Goal: Task Accomplishment & Management: Manage account settings

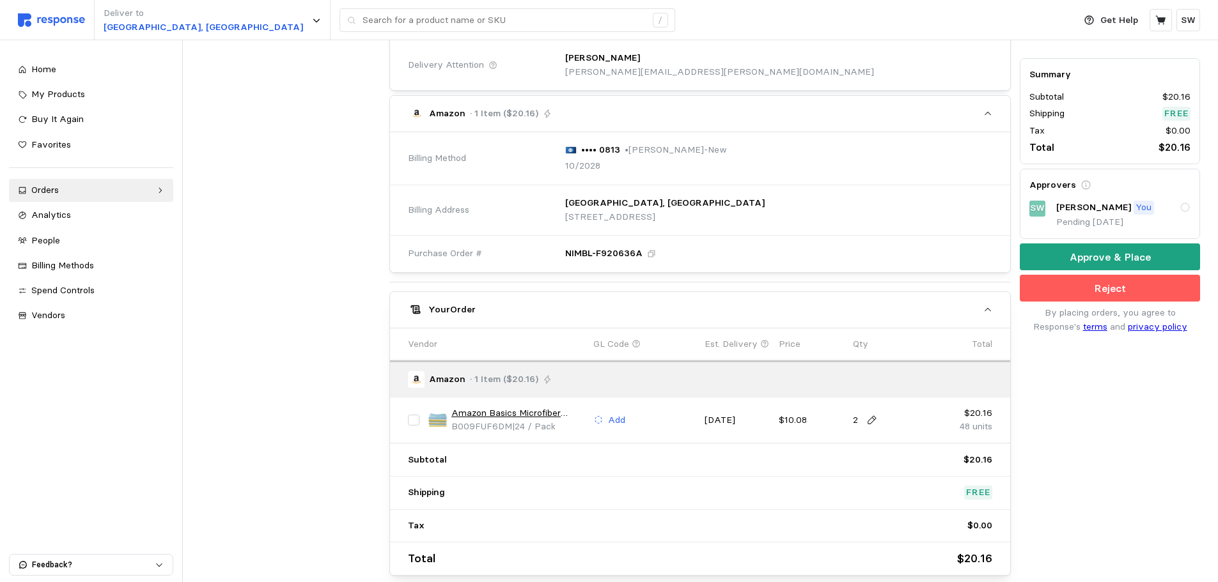
scroll to position [385, 0]
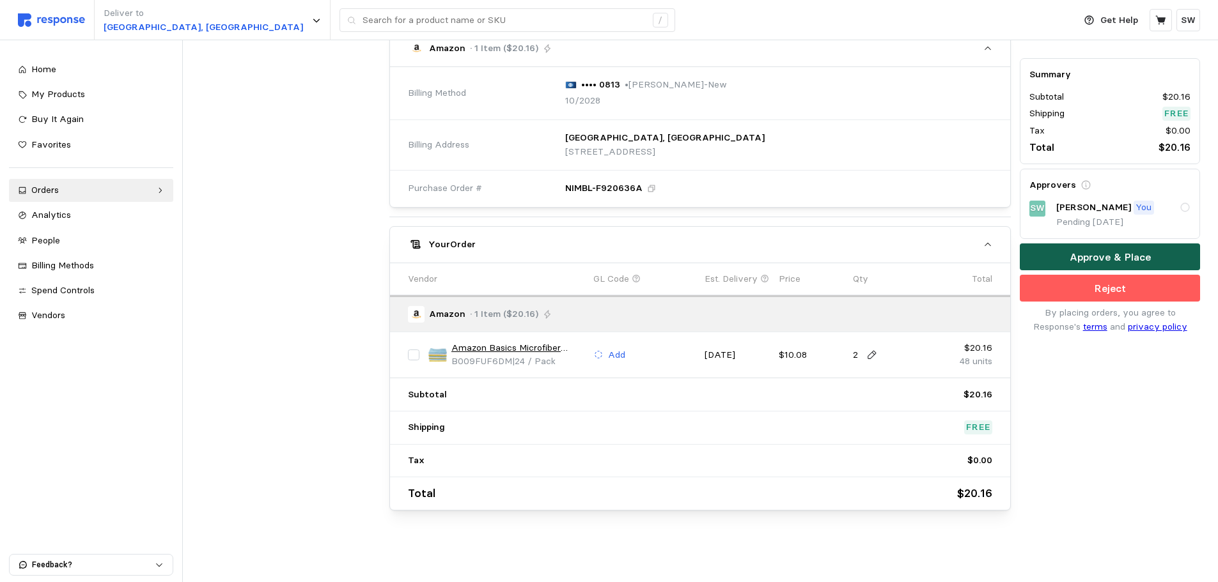
click at [485, 256] on button "Approve & Place" at bounding box center [1110, 257] width 180 height 27
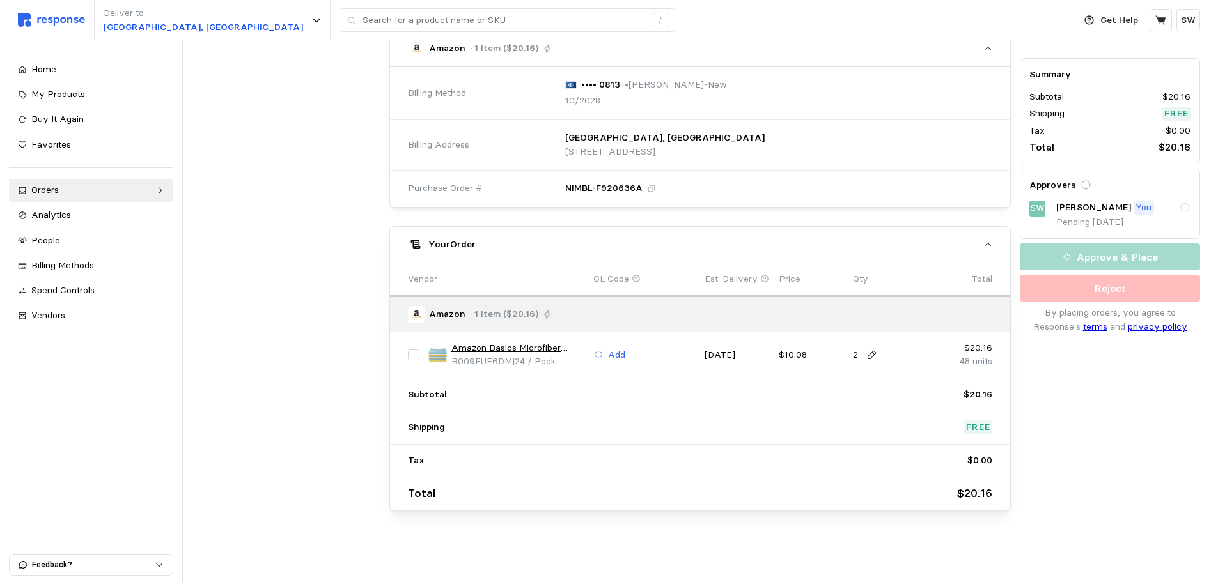
scroll to position [0, 0]
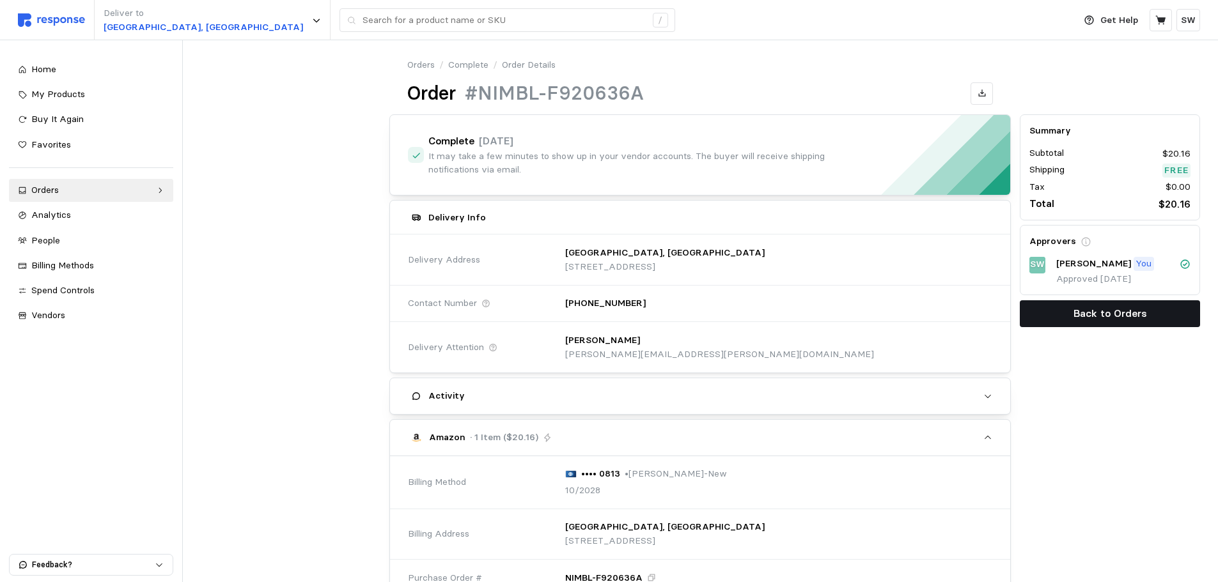
click at [485, 279] on button "Back to Orders" at bounding box center [1110, 314] width 180 height 27
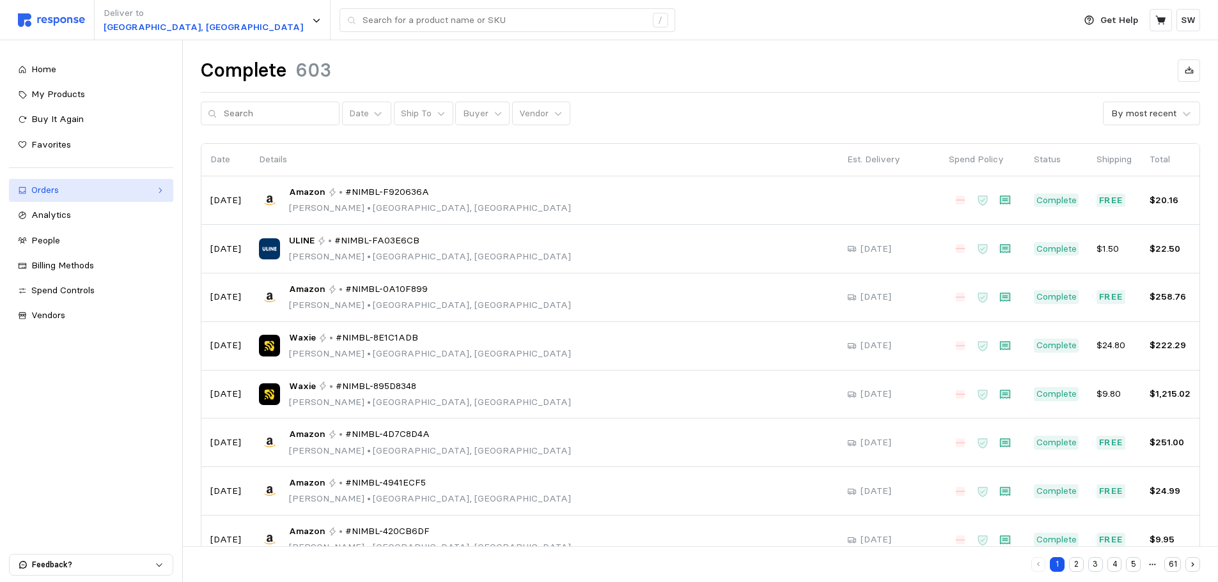
click at [128, 194] on div "Orders" at bounding box center [91, 191] width 120 height 14
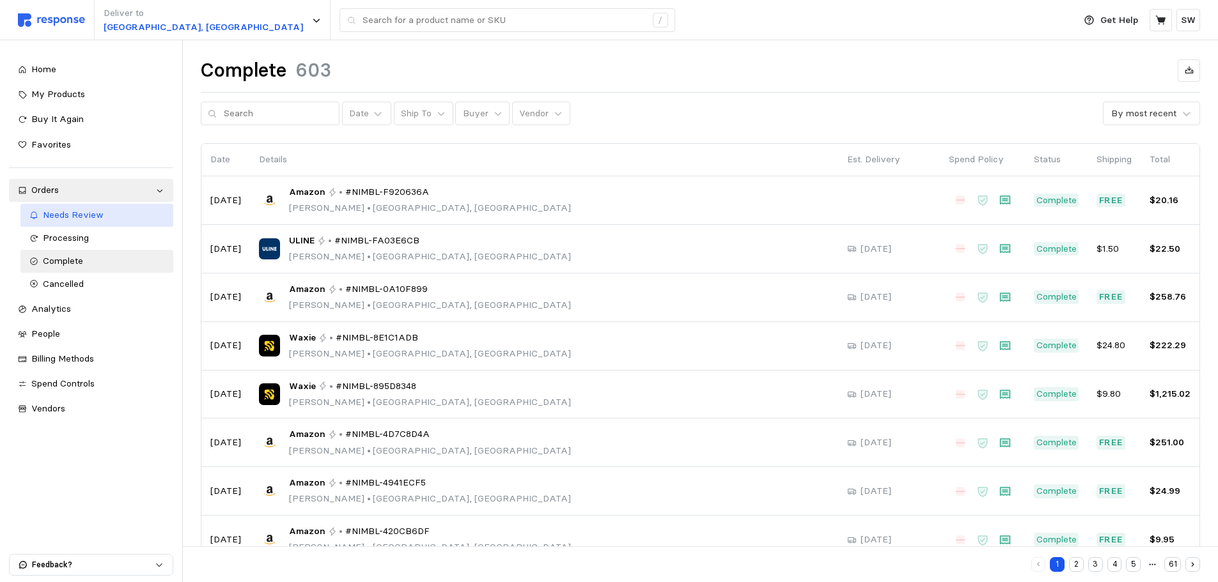
click at [94, 218] on span "Needs Review" at bounding box center [73, 215] width 61 height 12
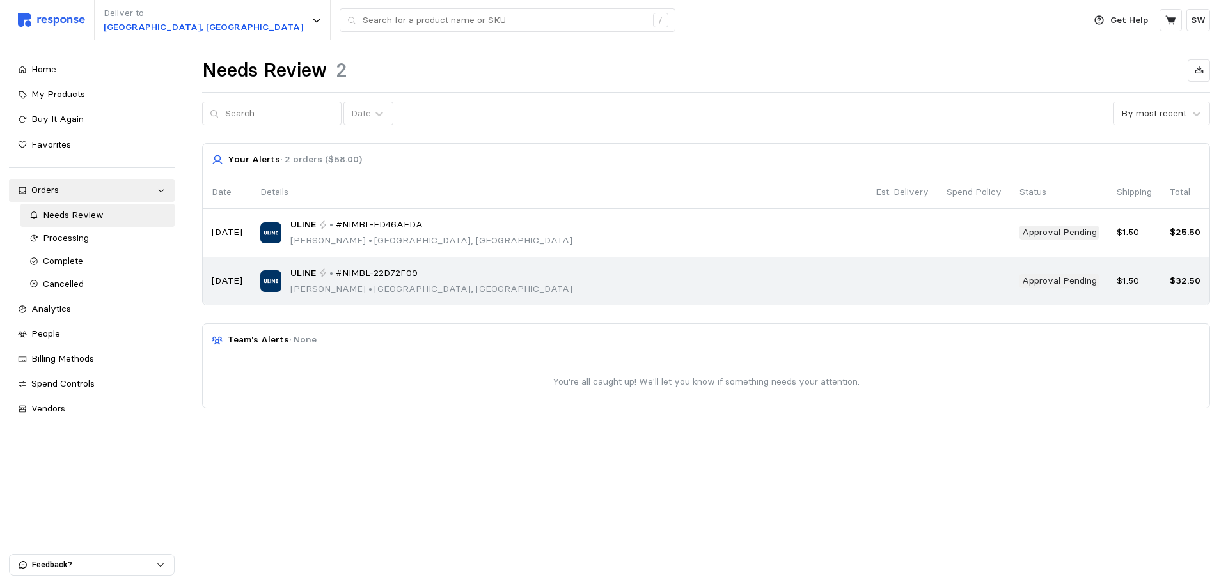
click at [410, 277] on span "#NIMBL-22D72F09" at bounding box center [377, 274] width 82 height 14
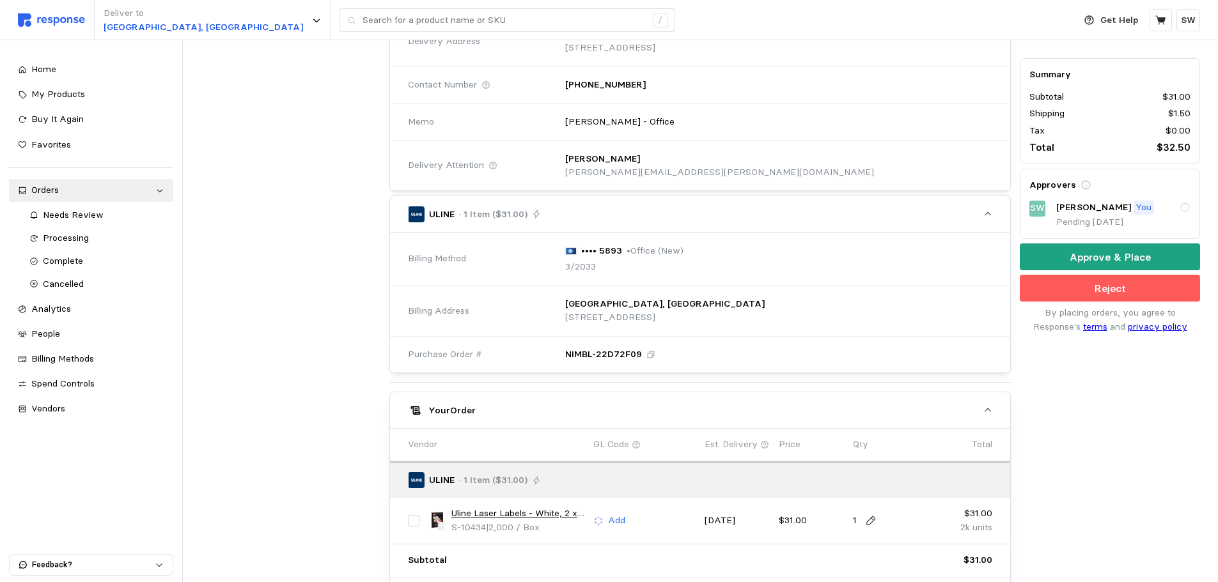
scroll to position [384, 0]
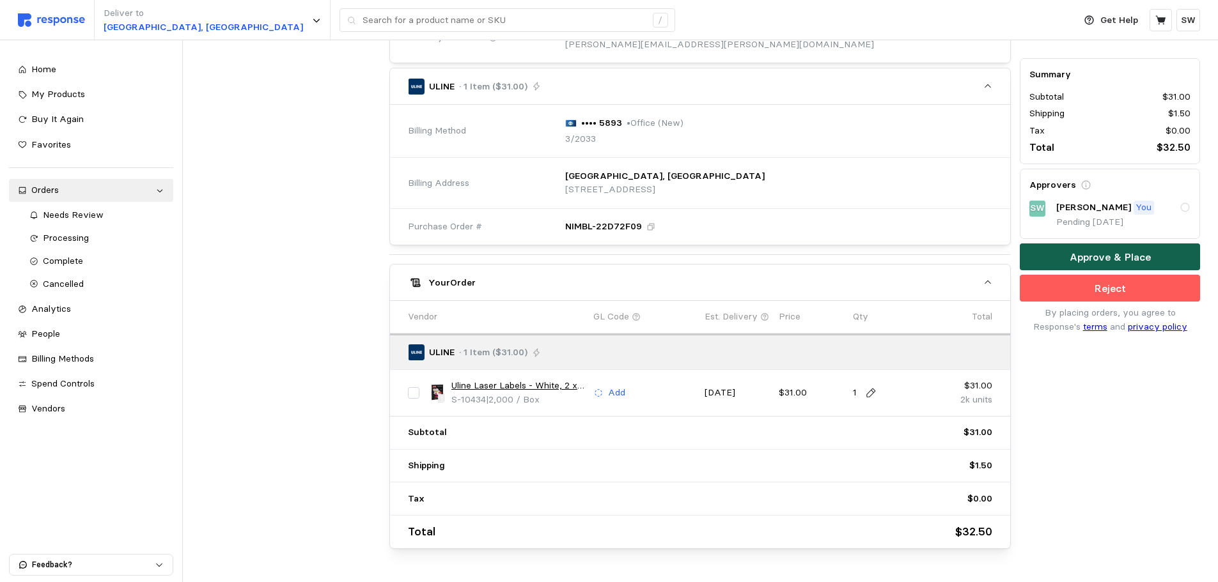
click at [485, 253] on button "Approve & Place" at bounding box center [1110, 257] width 180 height 27
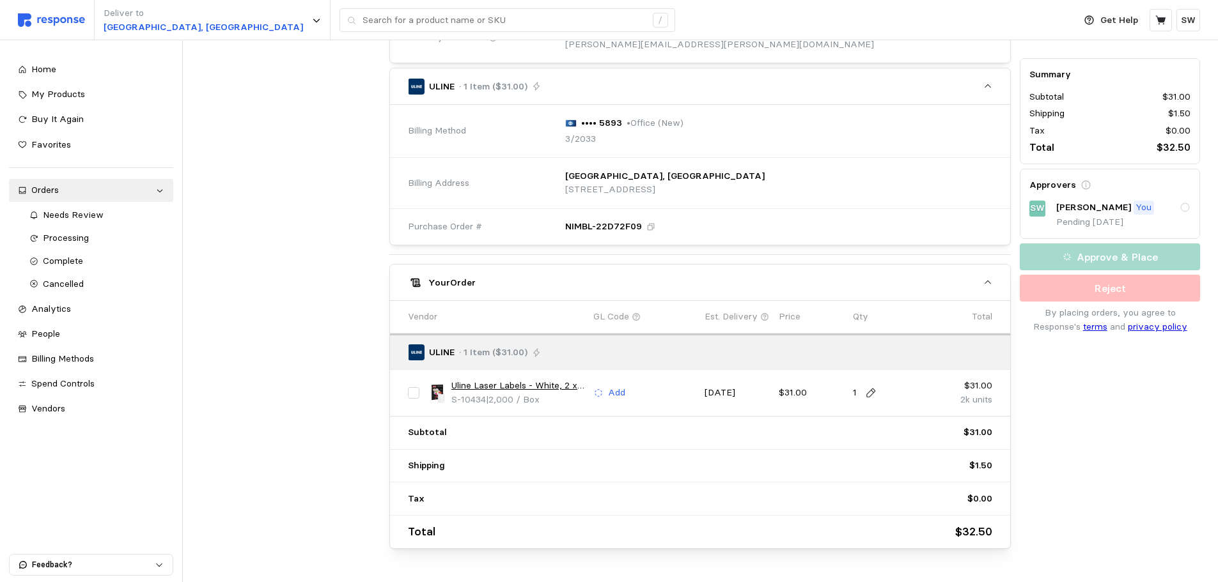
scroll to position [0, 0]
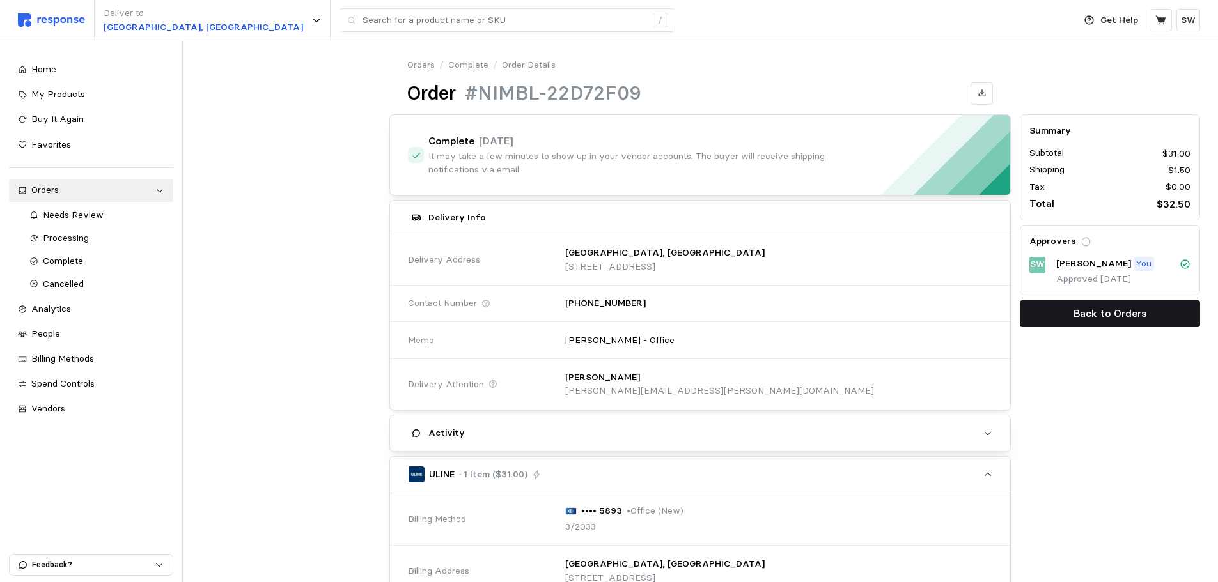
click at [485, 279] on p "Back to Orders" at bounding box center [1111, 314] width 74 height 16
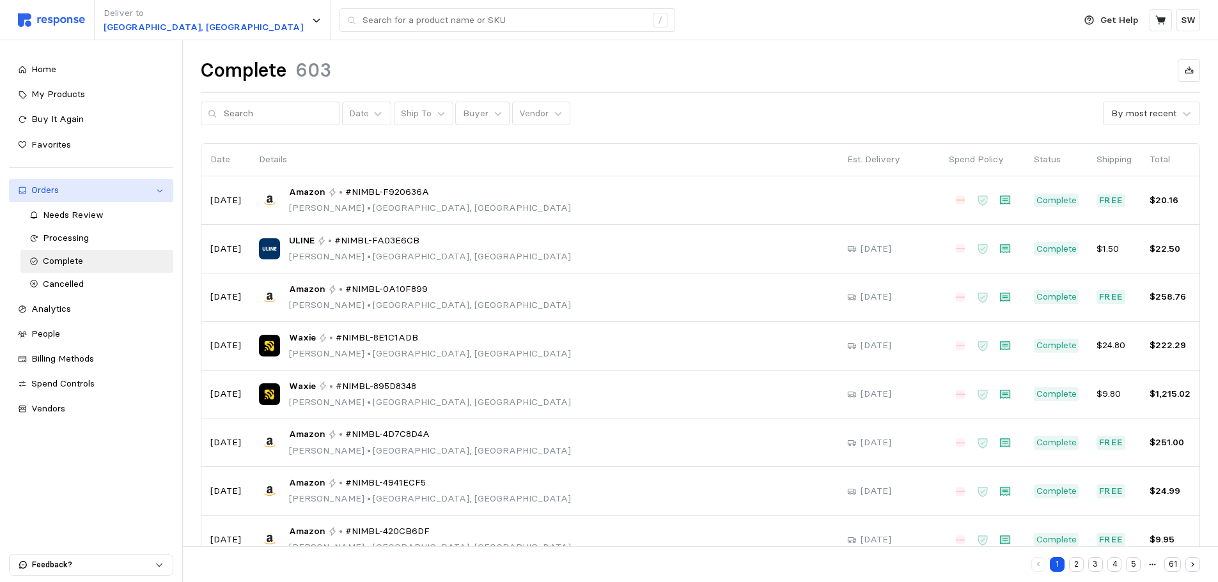
click at [104, 190] on div "Orders" at bounding box center [91, 191] width 120 height 14
click at [68, 197] on div "Orders" at bounding box center [91, 191] width 120 height 14
click at [63, 218] on span "Needs Review" at bounding box center [73, 215] width 61 height 12
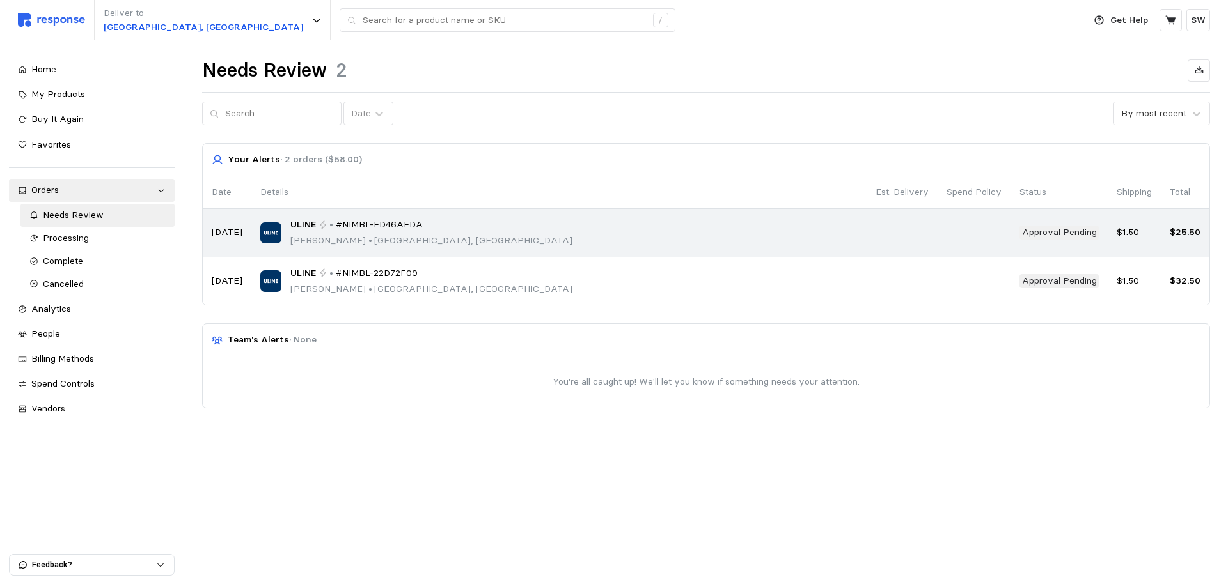
click at [485, 228] on div "ULINE • #NIMBL-ED46AEDA Justina Williams • Salt Lake City, UT" at bounding box center [558, 233] width 597 height 30
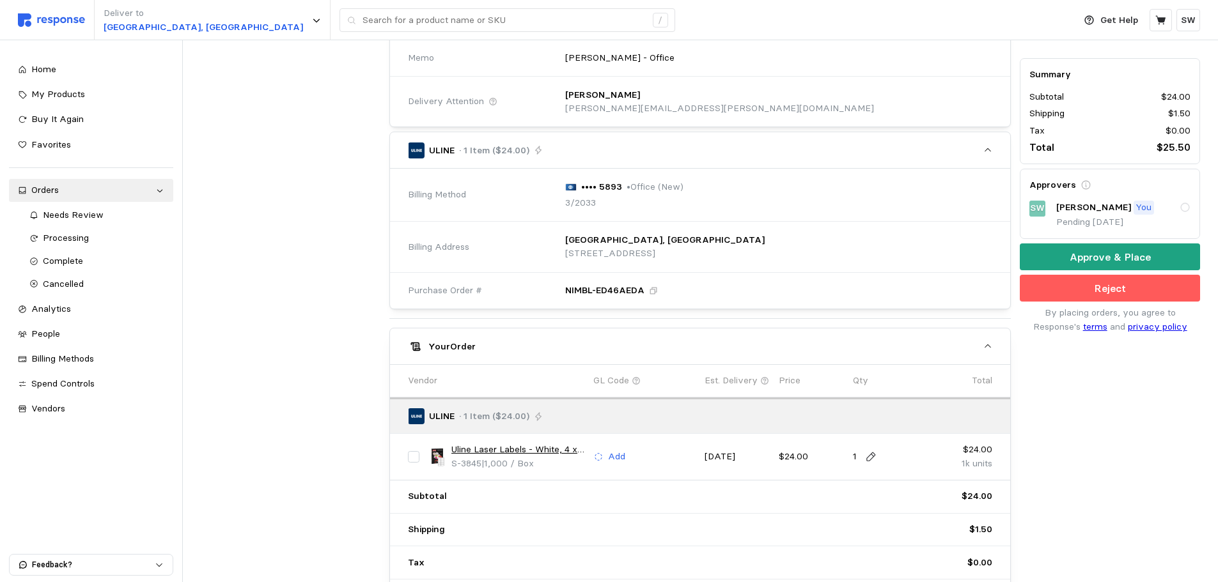
scroll to position [422, 0]
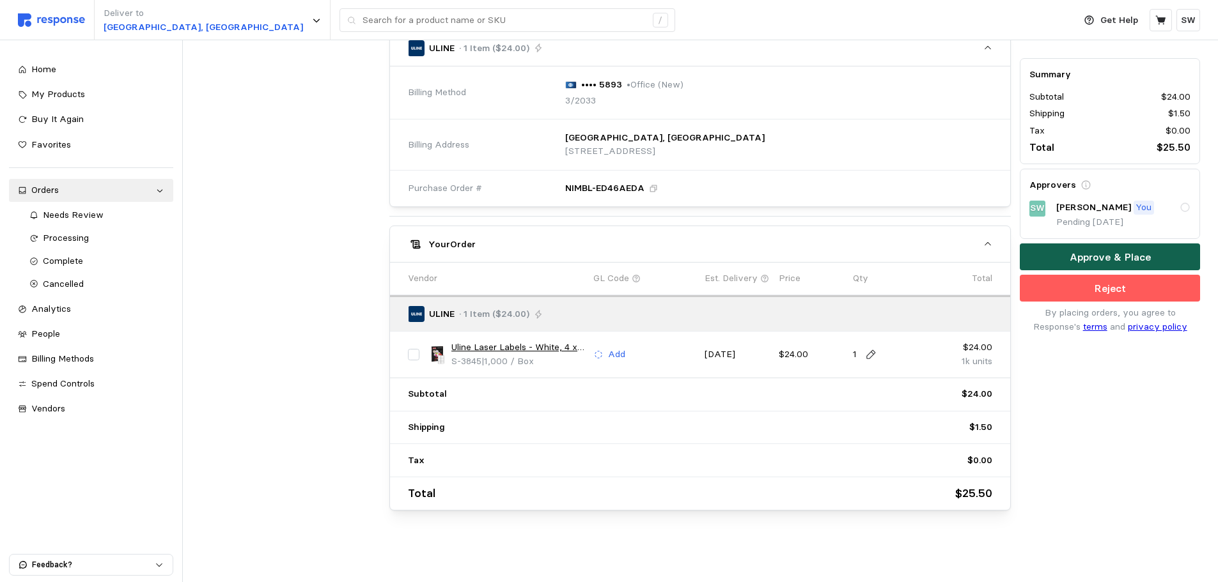
click at [485, 257] on button "Approve & Place" at bounding box center [1110, 257] width 180 height 27
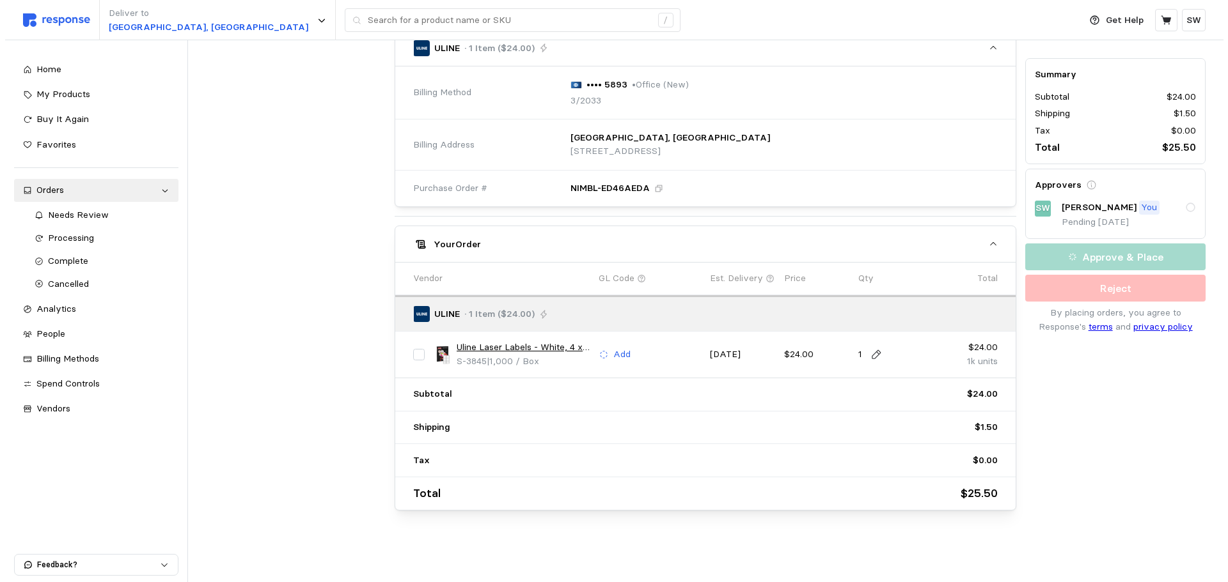
scroll to position [0, 0]
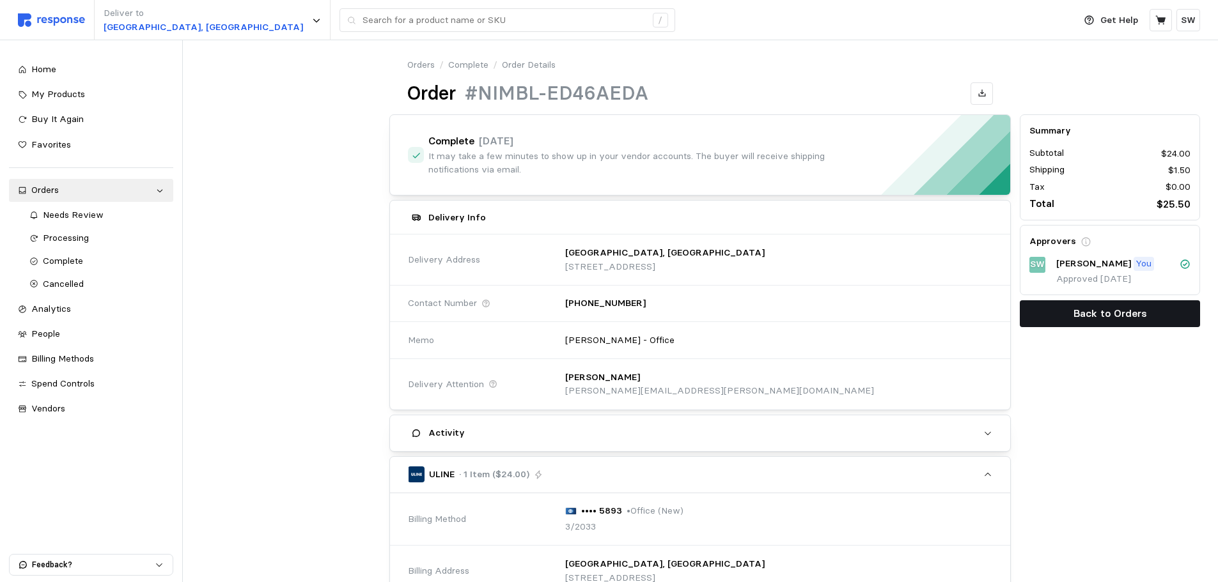
click at [485, 279] on p "Back to Orders" at bounding box center [1111, 314] width 74 height 16
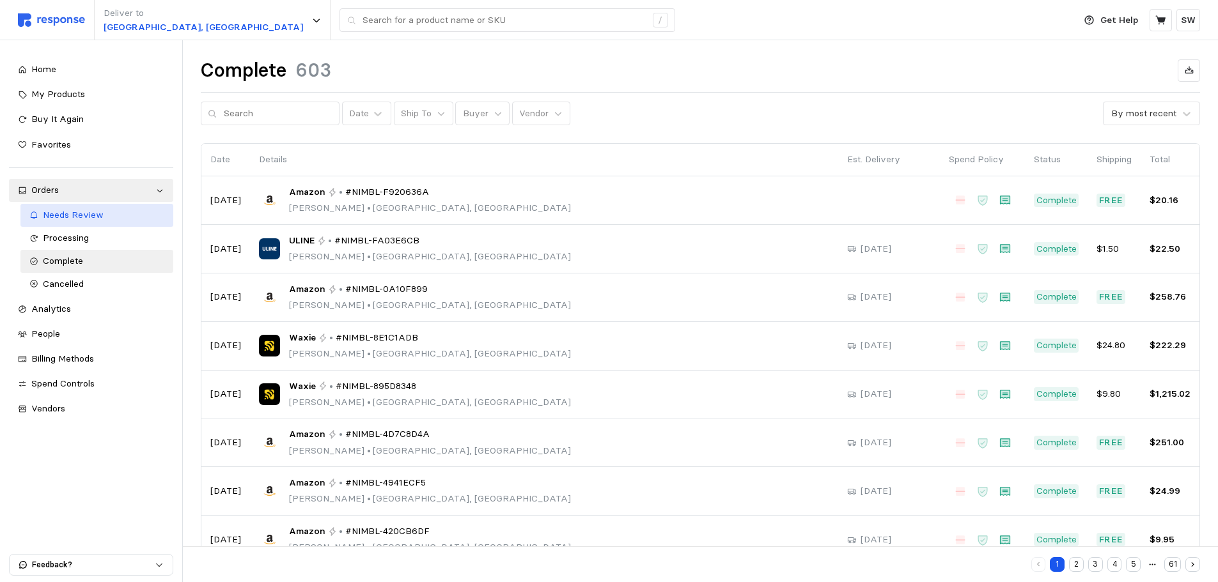
click at [90, 216] on span "Needs Review" at bounding box center [73, 215] width 61 height 12
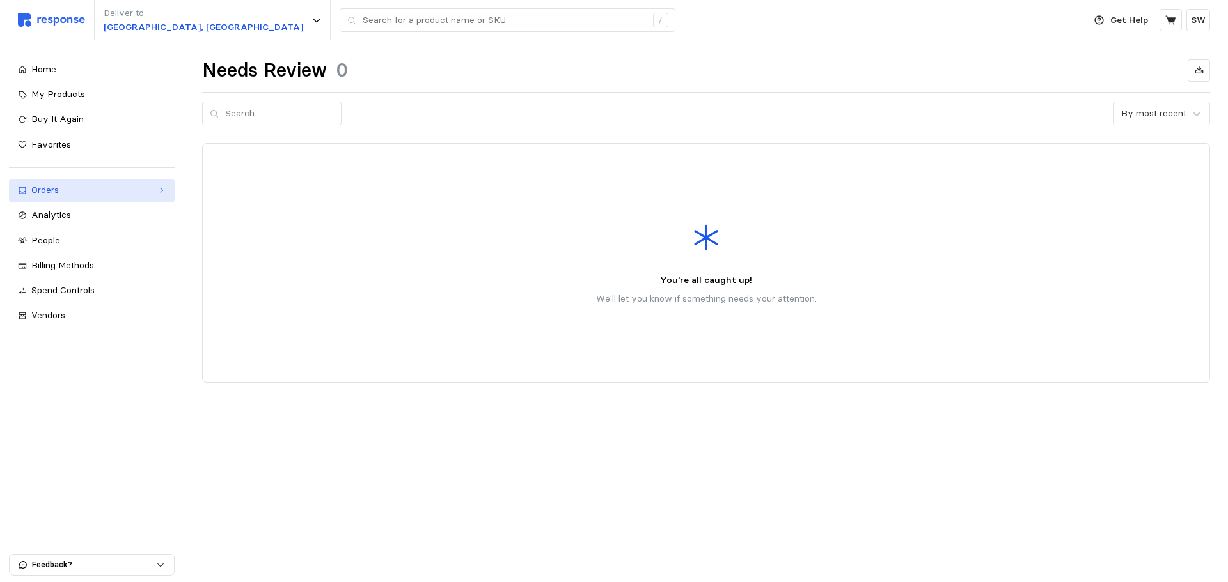
click at [137, 191] on div "Orders" at bounding box center [91, 191] width 121 height 14
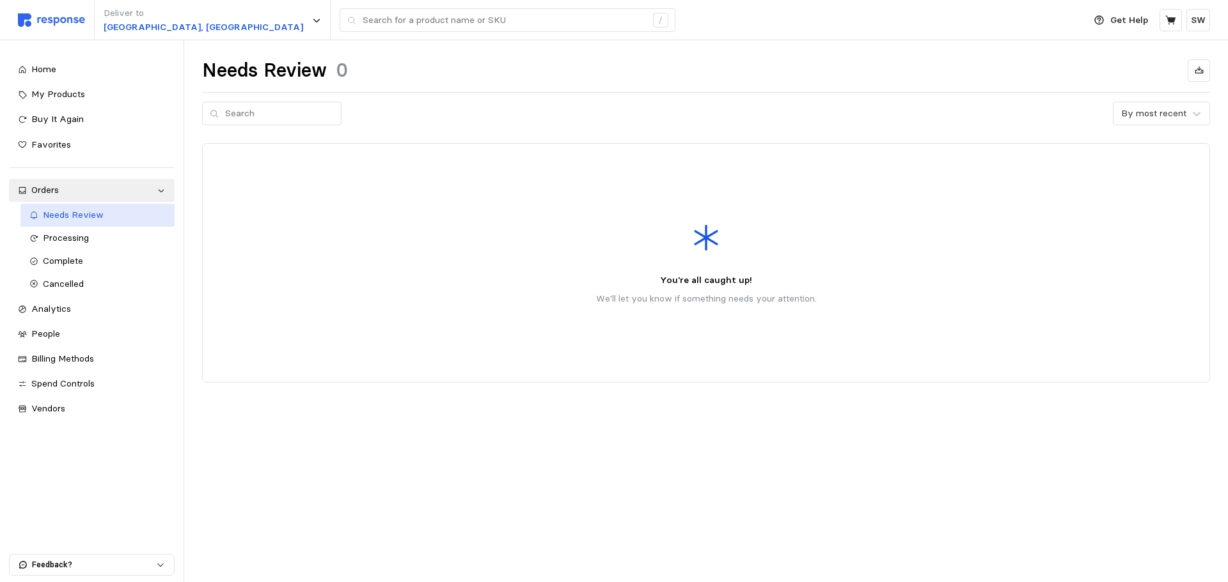
click at [100, 219] on span "Needs Review" at bounding box center [73, 215] width 61 height 12
